Goal: Transaction & Acquisition: Purchase product/service

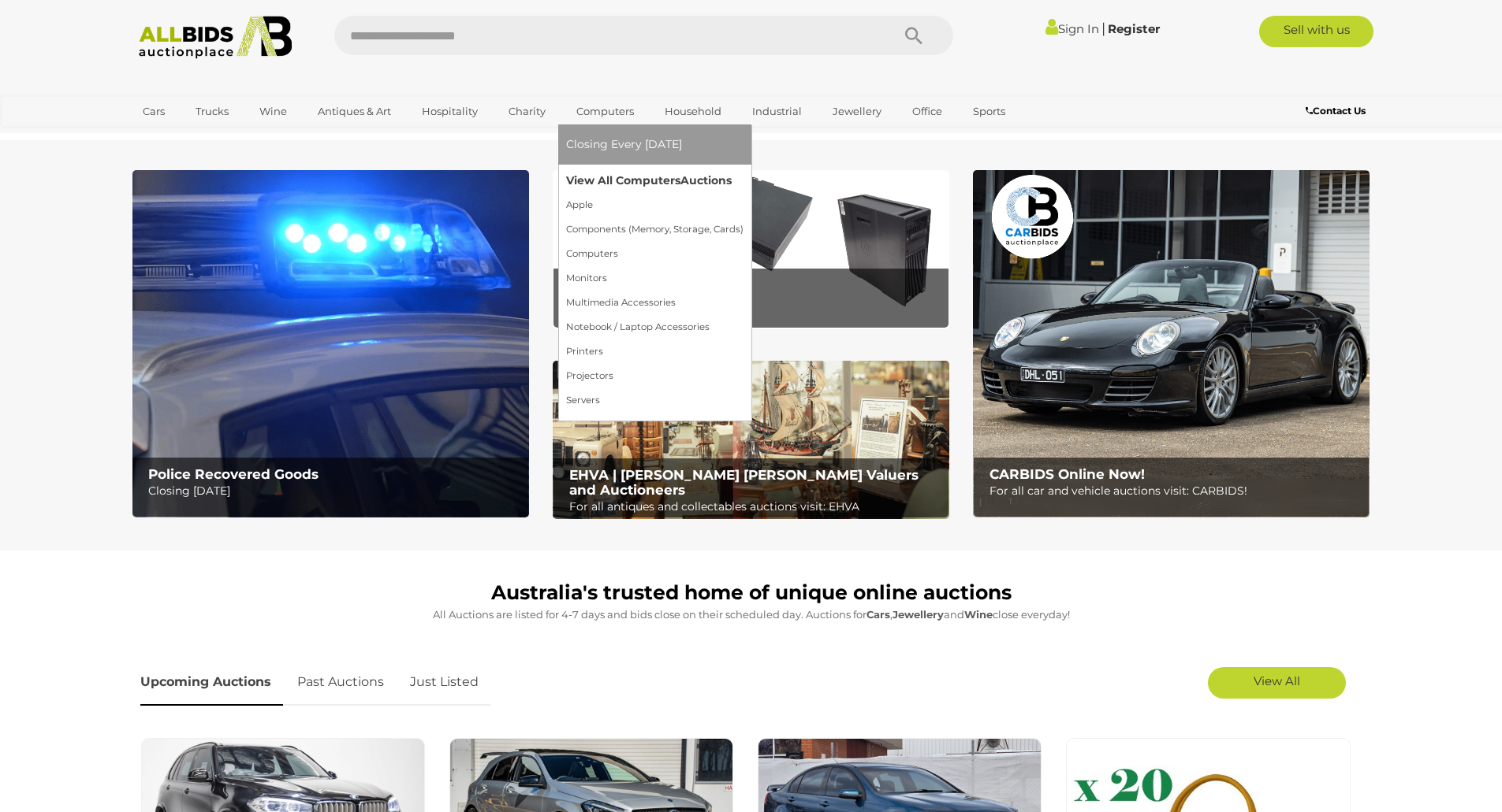
click at [606, 175] on link "View All Computers Auctions" at bounding box center [654, 181] width 177 height 24
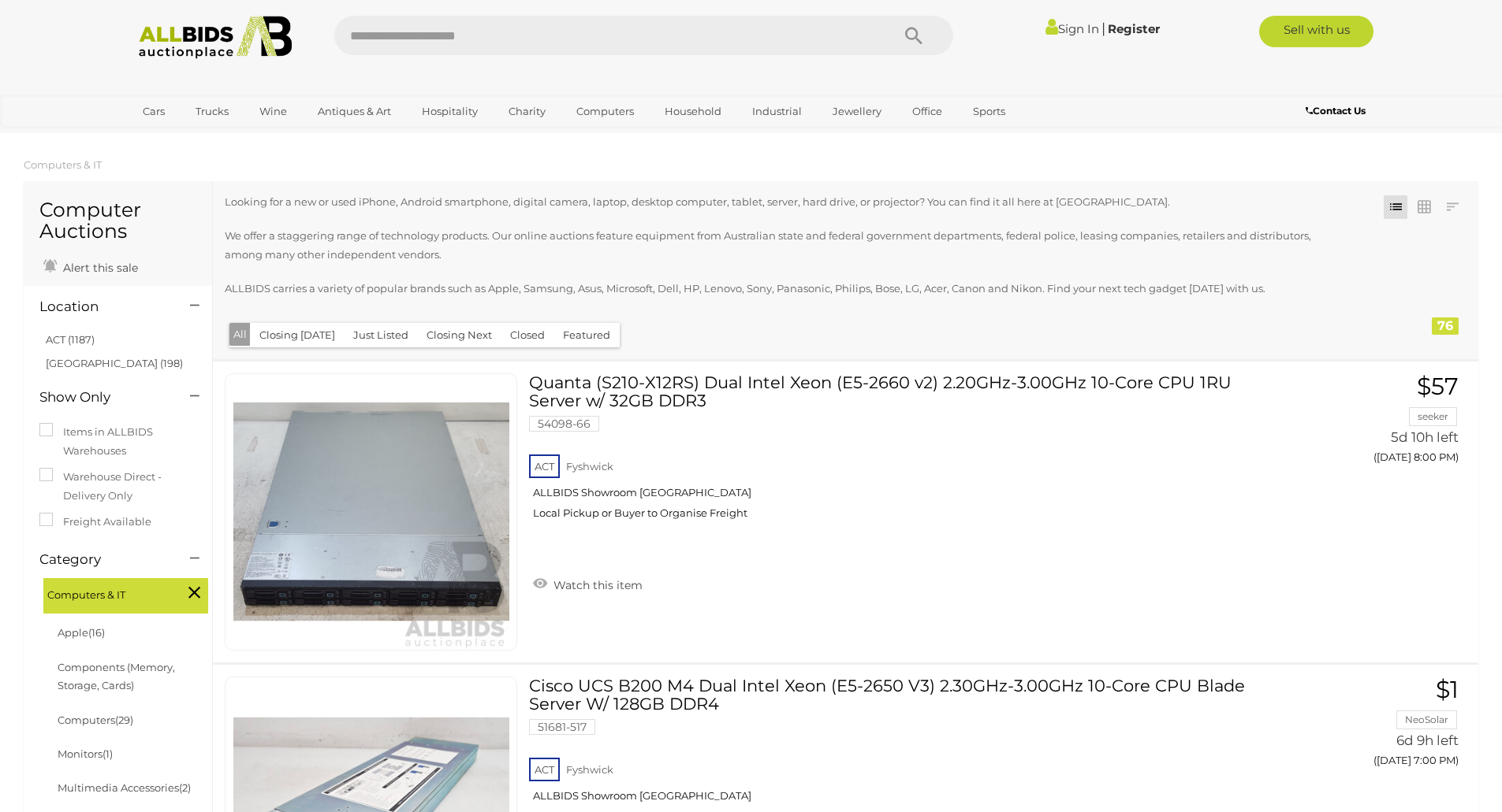
click at [513, 338] on button "Closed" at bounding box center [528, 335] width 54 height 24
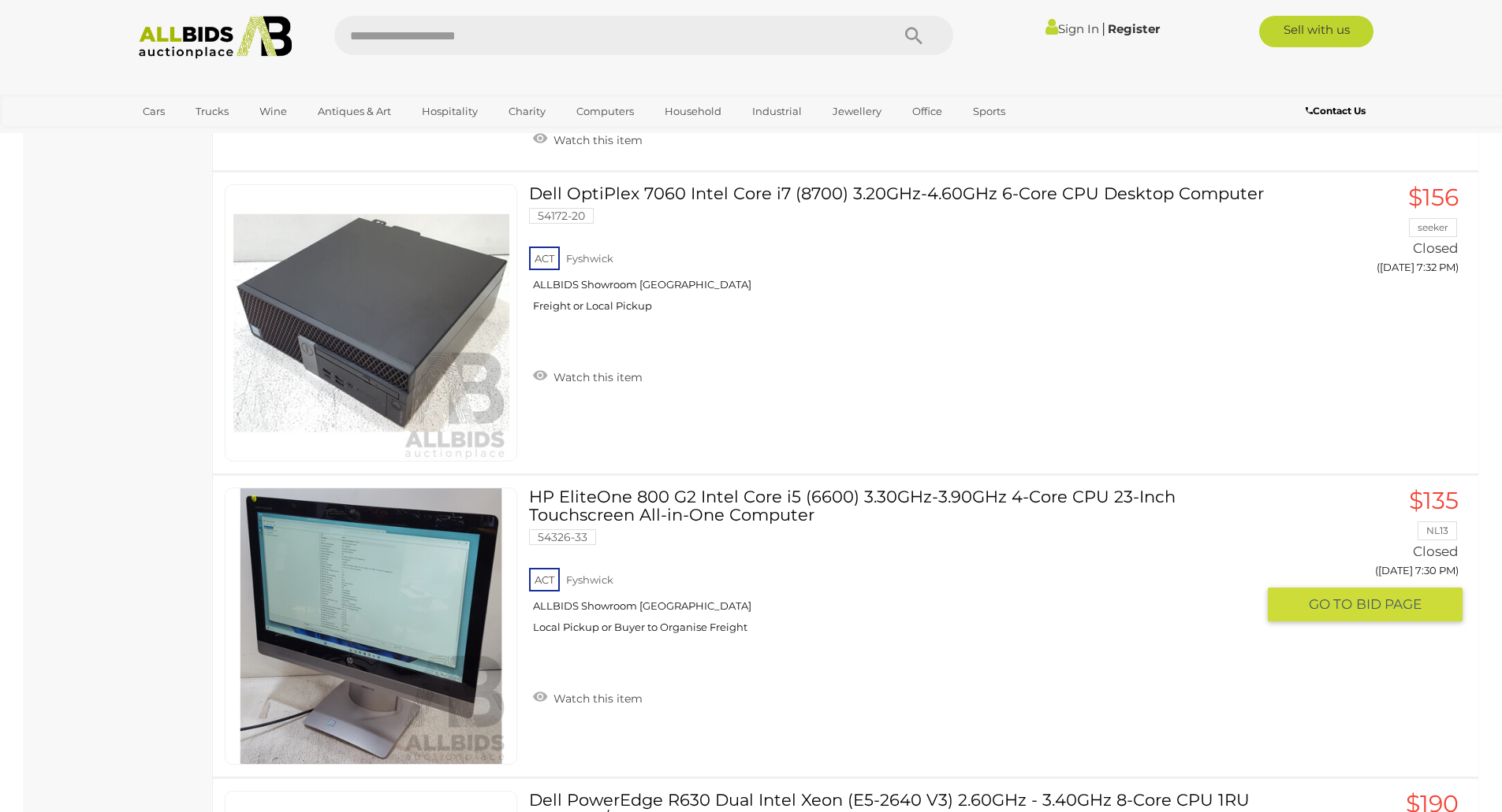
scroll to position [14285, 0]
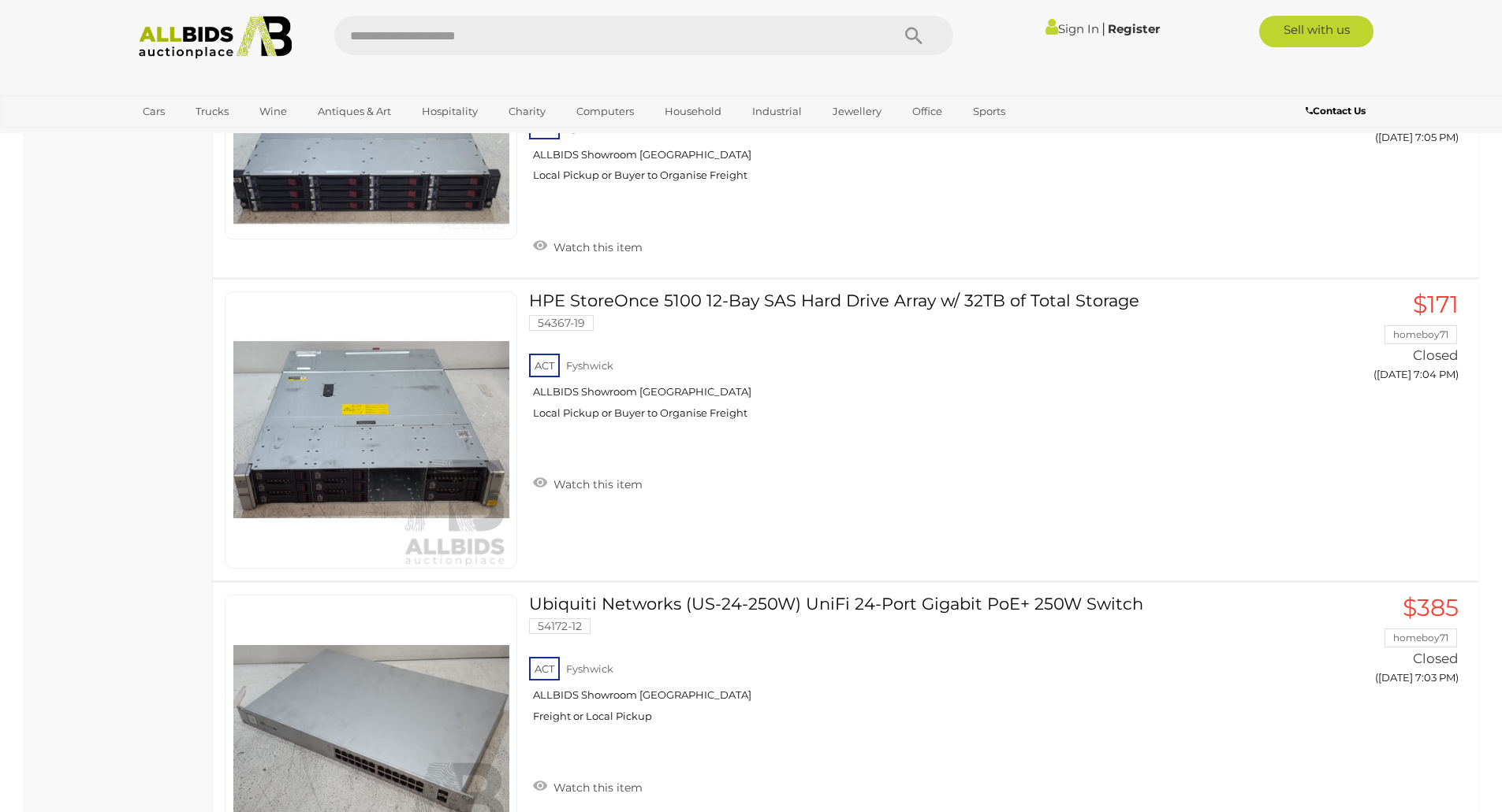
scroll to position [3459, 0]
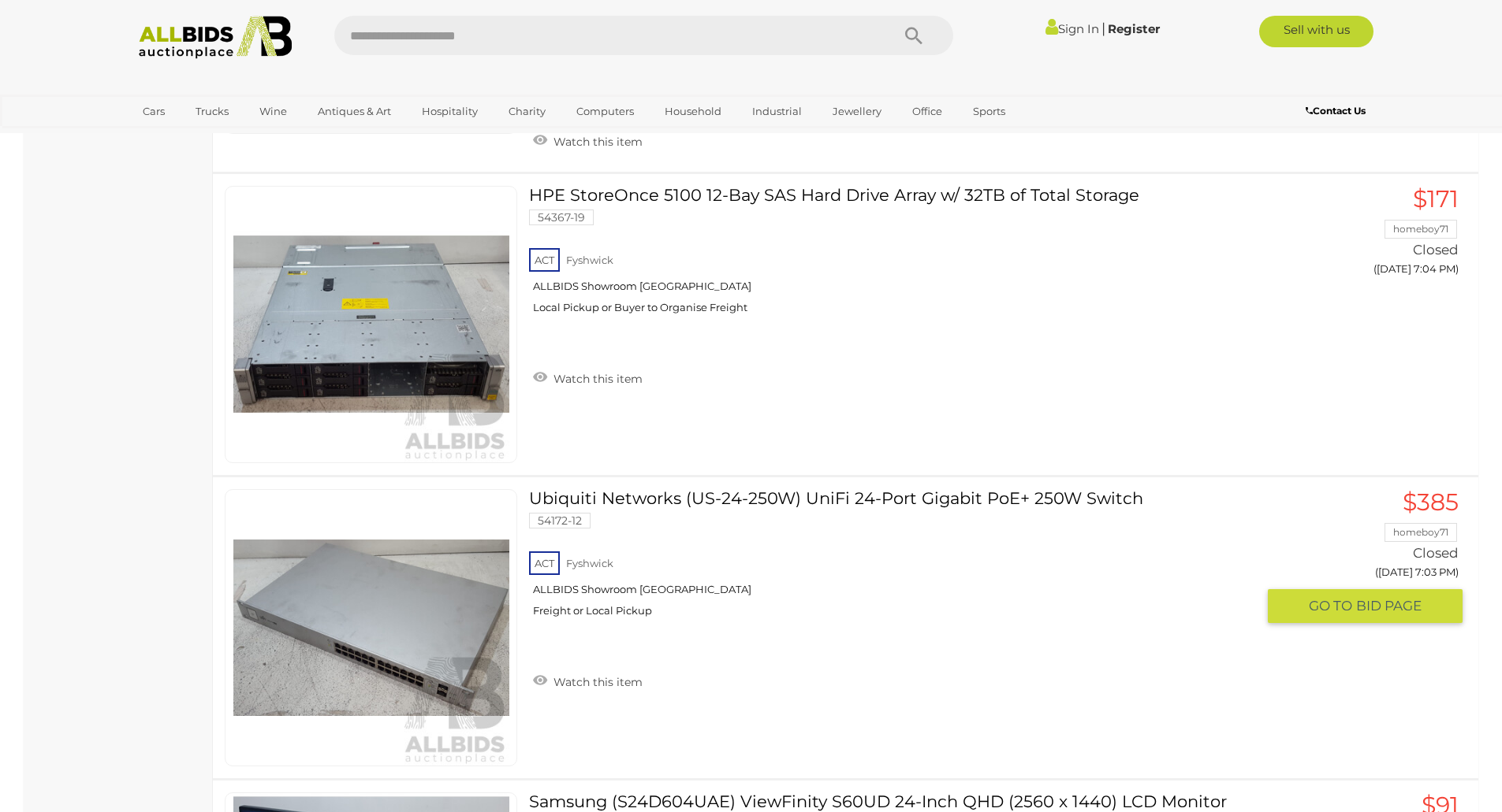
click at [847, 489] on link "Ubiquiti Networks (US-24-250W) UniFi 24-Port Gigabit PoE+ 250W Switch 54172-12 …" at bounding box center [897, 559] width 715 height 140
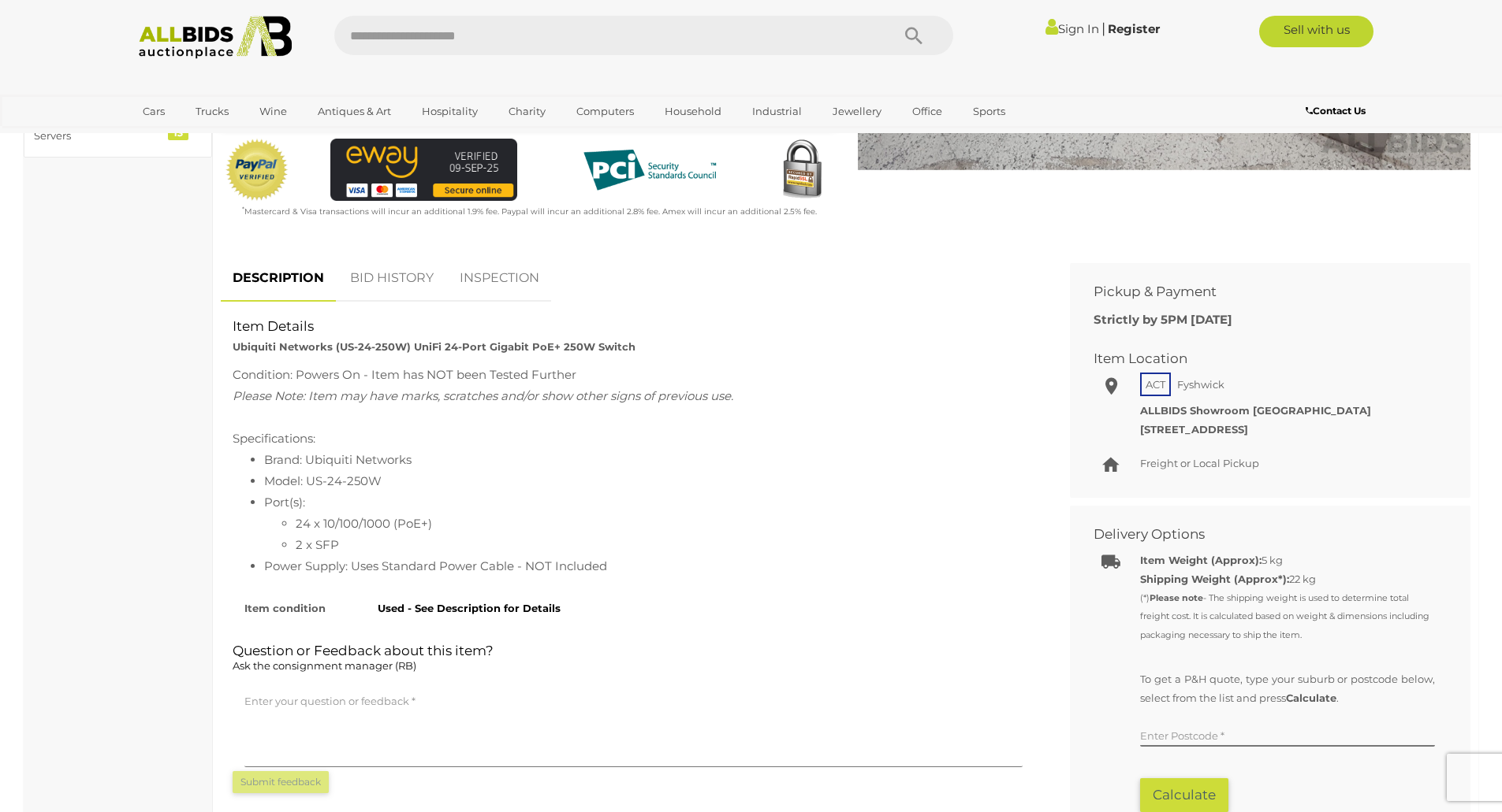
scroll to position [525, 0]
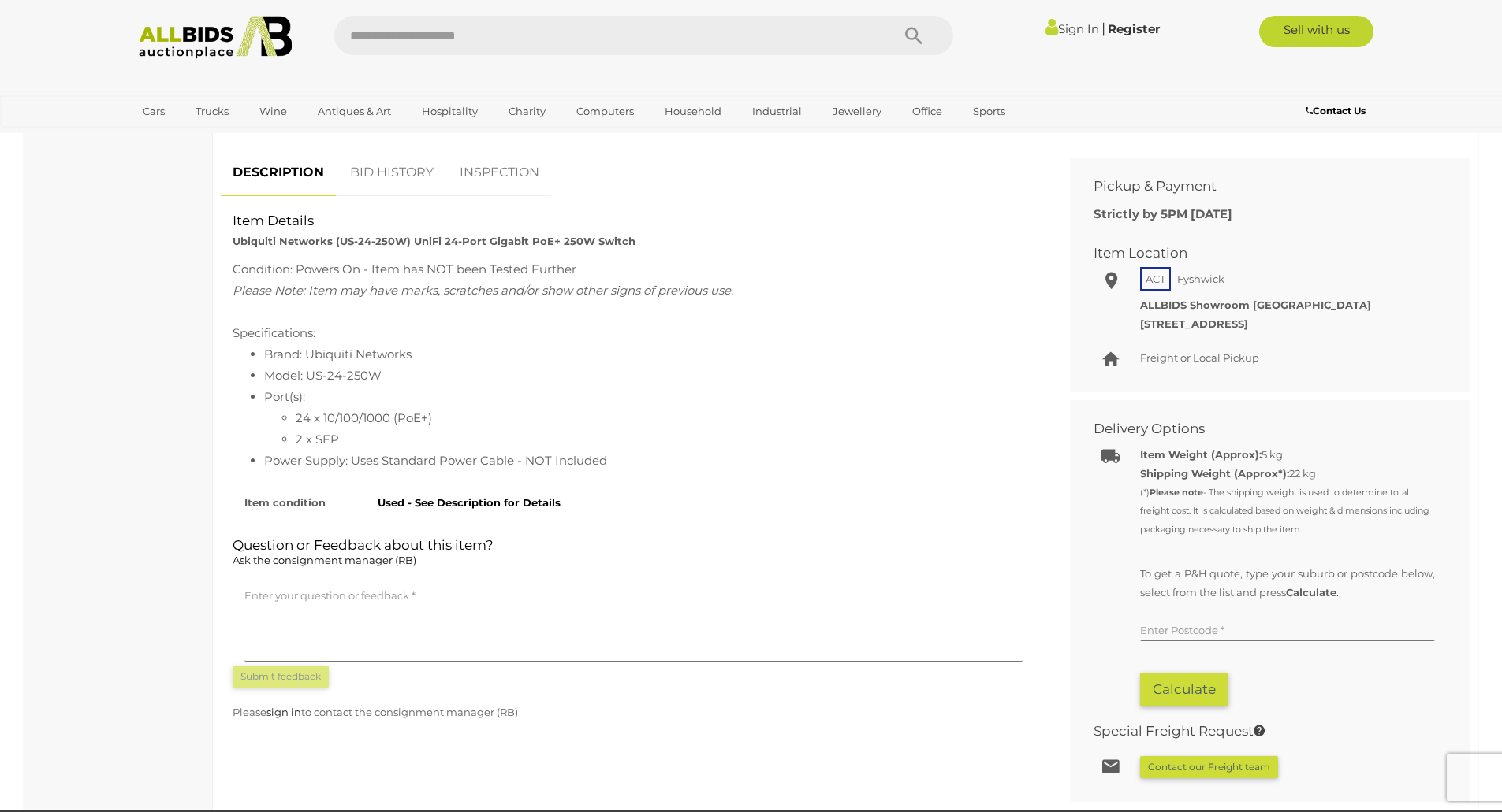
click at [394, 170] on link "BID HISTORY" at bounding box center [391, 173] width 107 height 47
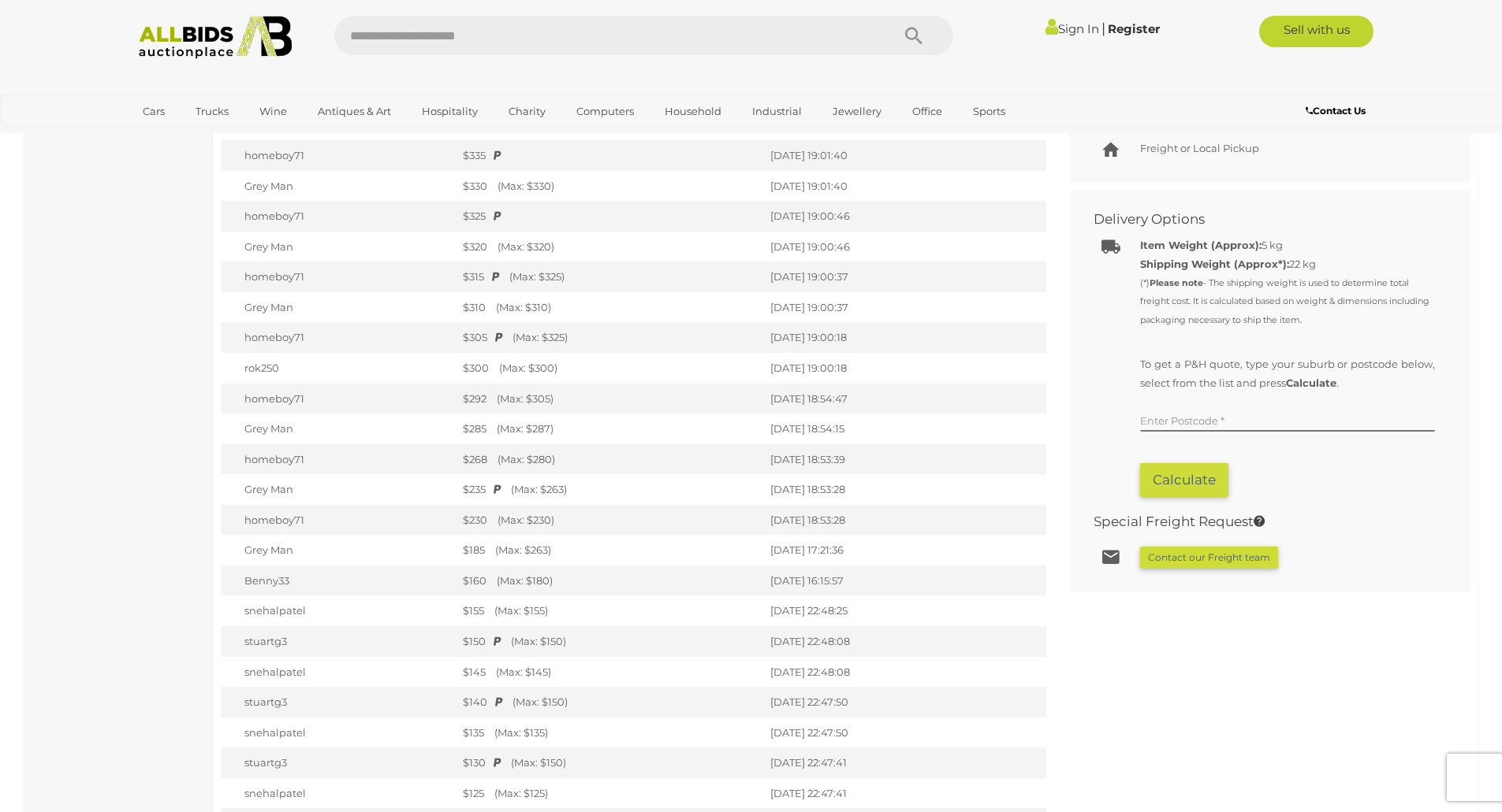
scroll to position [0, 0]
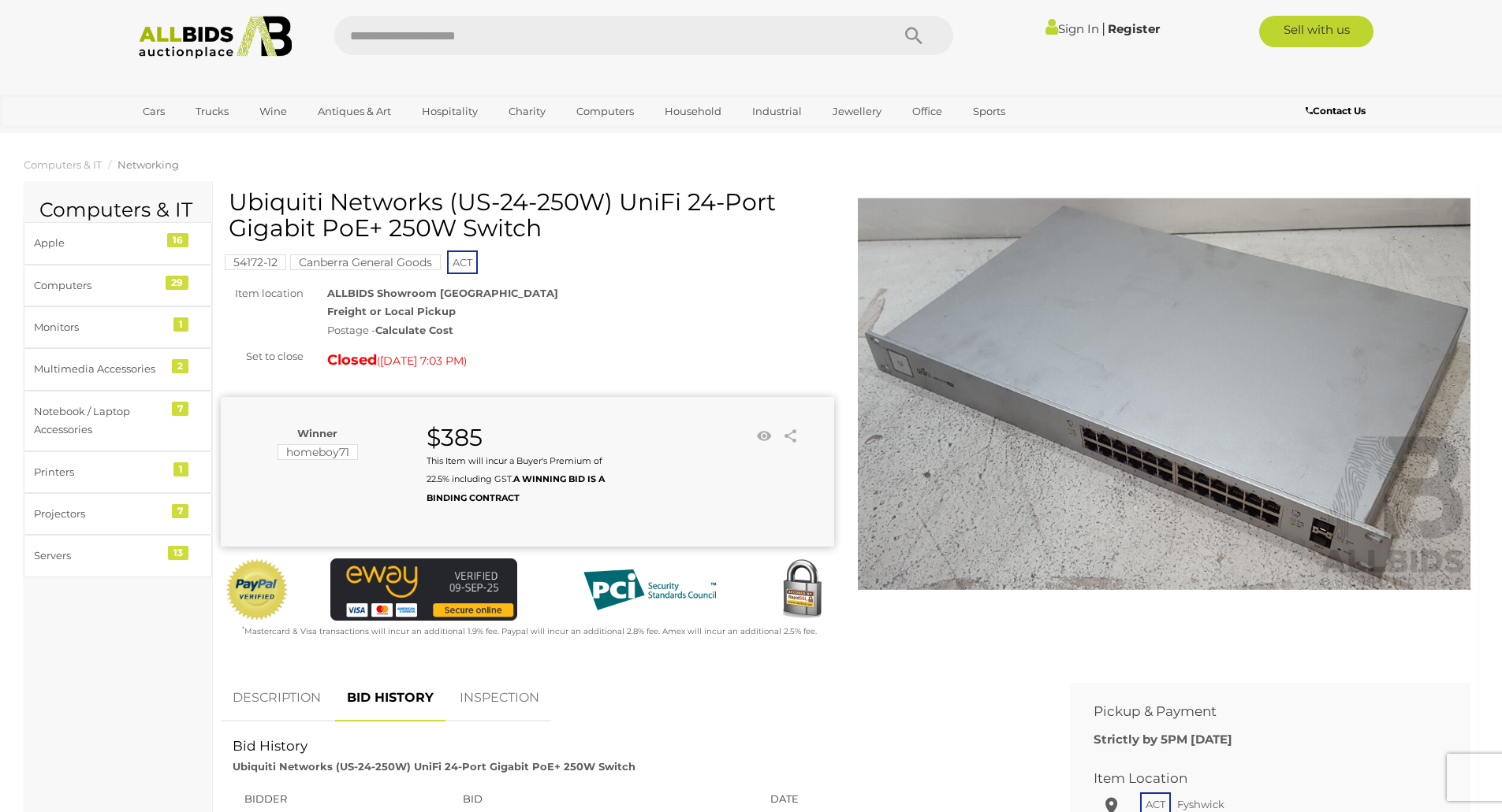
drag, startPoint x: 474, startPoint y: 200, endPoint x: 596, endPoint y: 204, distance: 122.1
click at [596, 204] on h1 "Ubiquiti Networks (US-24-250W) UniFi 24-Port Gigabit PoE+ 250W Switch" at bounding box center [530, 215] width 602 height 52
